Goal: Task Accomplishment & Management: Use online tool/utility

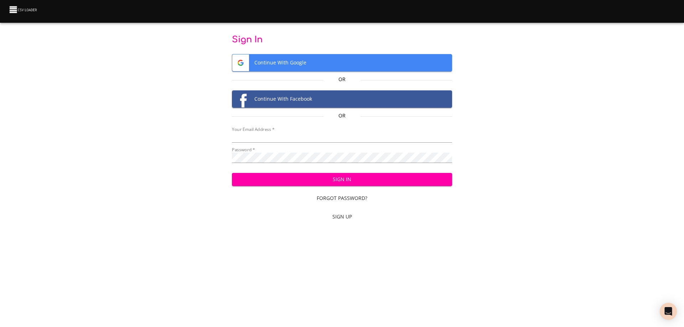
type input "[EMAIL_ADDRESS][DOMAIN_NAME]"
click at [344, 181] on span "Sign In" at bounding box center [342, 179] width 209 height 9
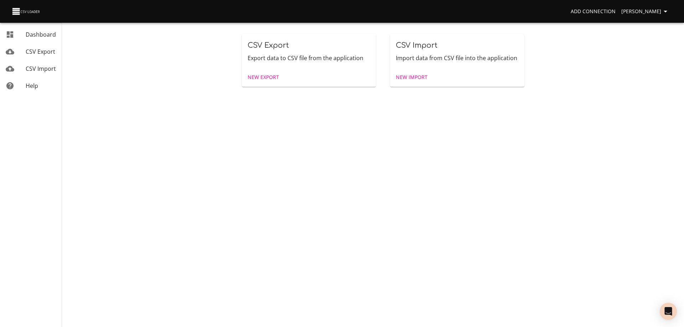
click at [419, 78] on span "New Import" at bounding box center [412, 77] width 32 height 9
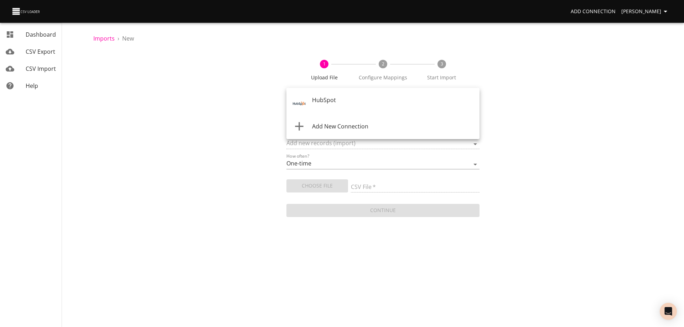
click at [363, 100] on body "Add Connection Wayne Dashboard CSV Export CSV Import Help Imports › New 1 Uploa…" at bounding box center [342, 163] width 684 height 327
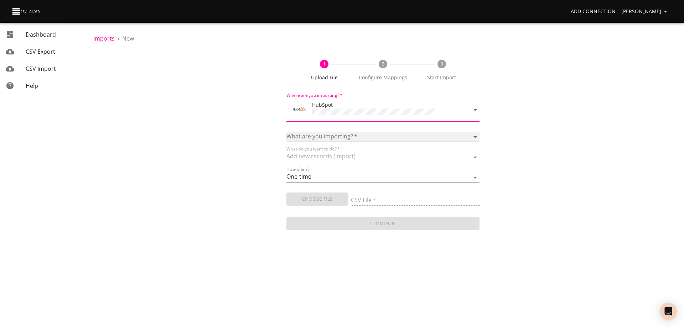
click at [333, 136] on select "Calls Companies Contacts Deals Emails Line items Meetings Notes Products Tasks …" at bounding box center [382, 137] width 193 height 10
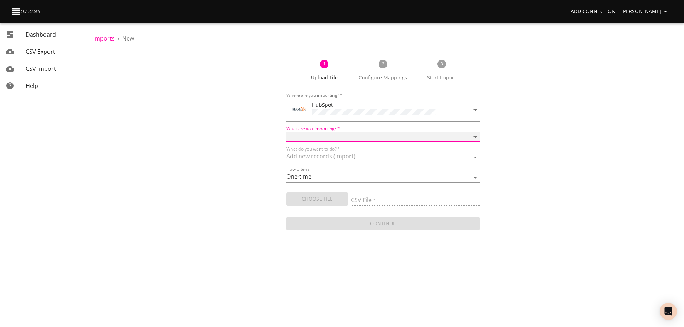
select select "deals"
click at [286, 132] on select "Calls Companies Contacts Deals Emails Line items Meetings Notes Products Tasks …" at bounding box center [382, 137] width 193 height 10
click at [318, 198] on span "Choose File" at bounding box center [317, 199] width 50 height 9
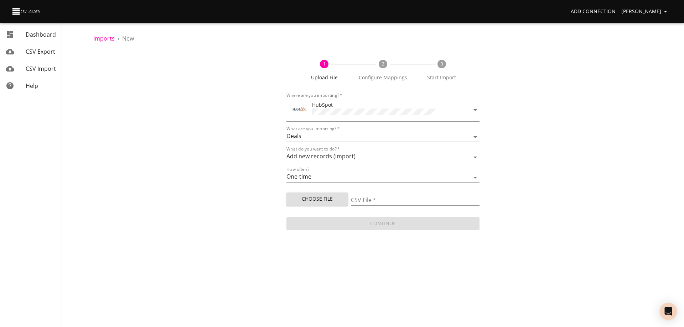
type input "Doctor Daily Sales 10072025.csv"
